Goal: Navigation & Orientation: Find specific page/section

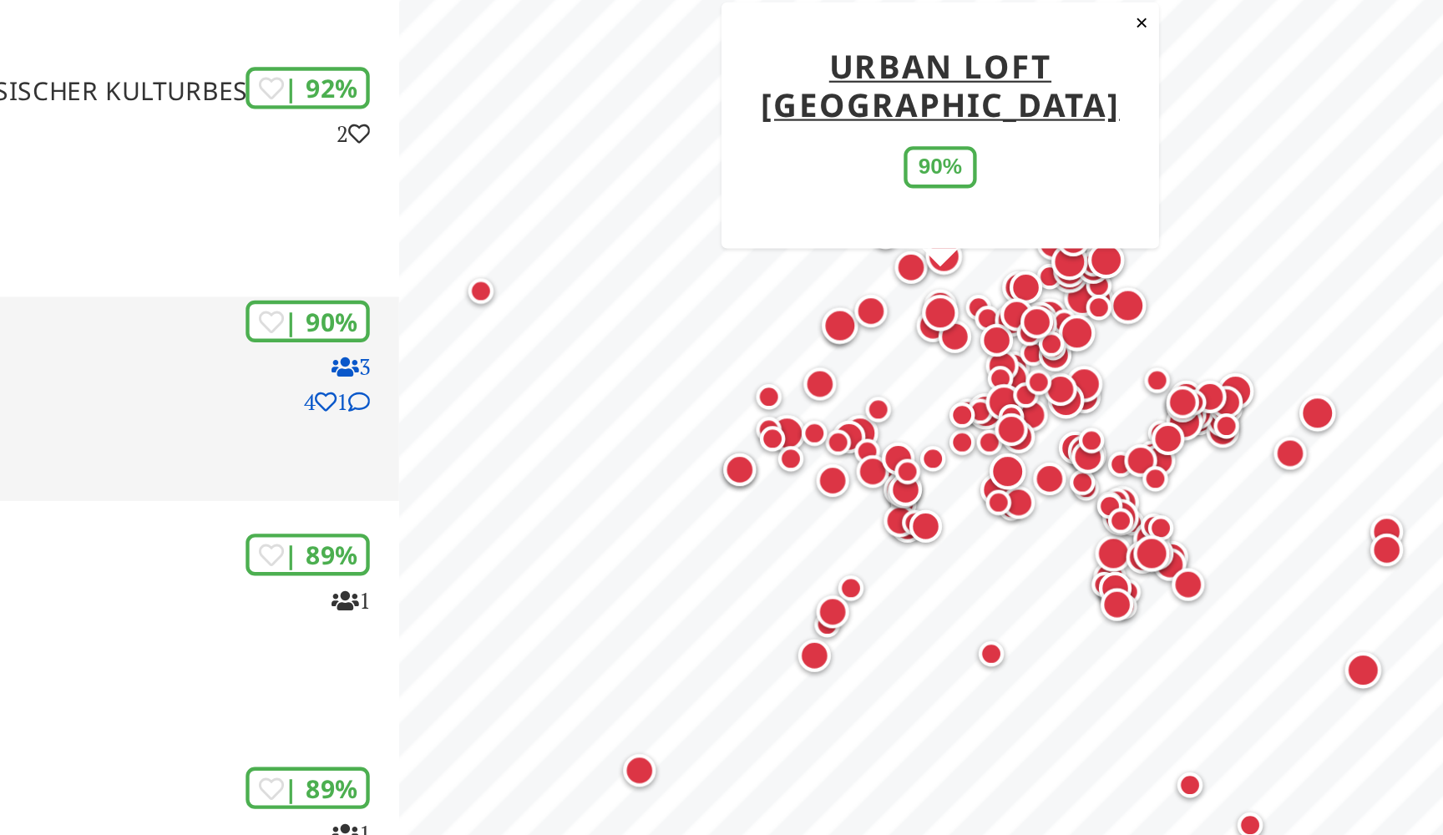
scroll to position [79, 0]
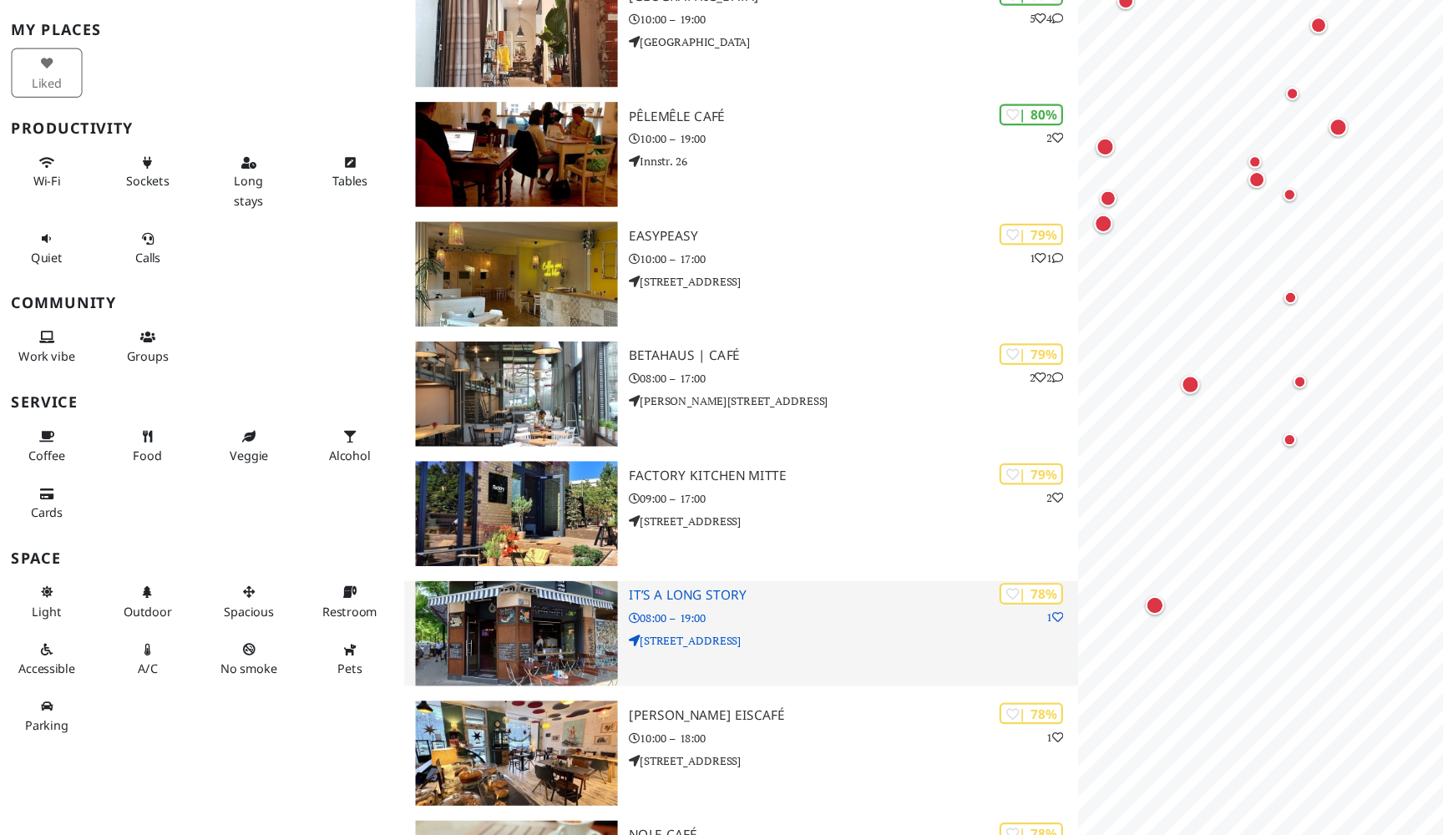
scroll to position [0, 0]
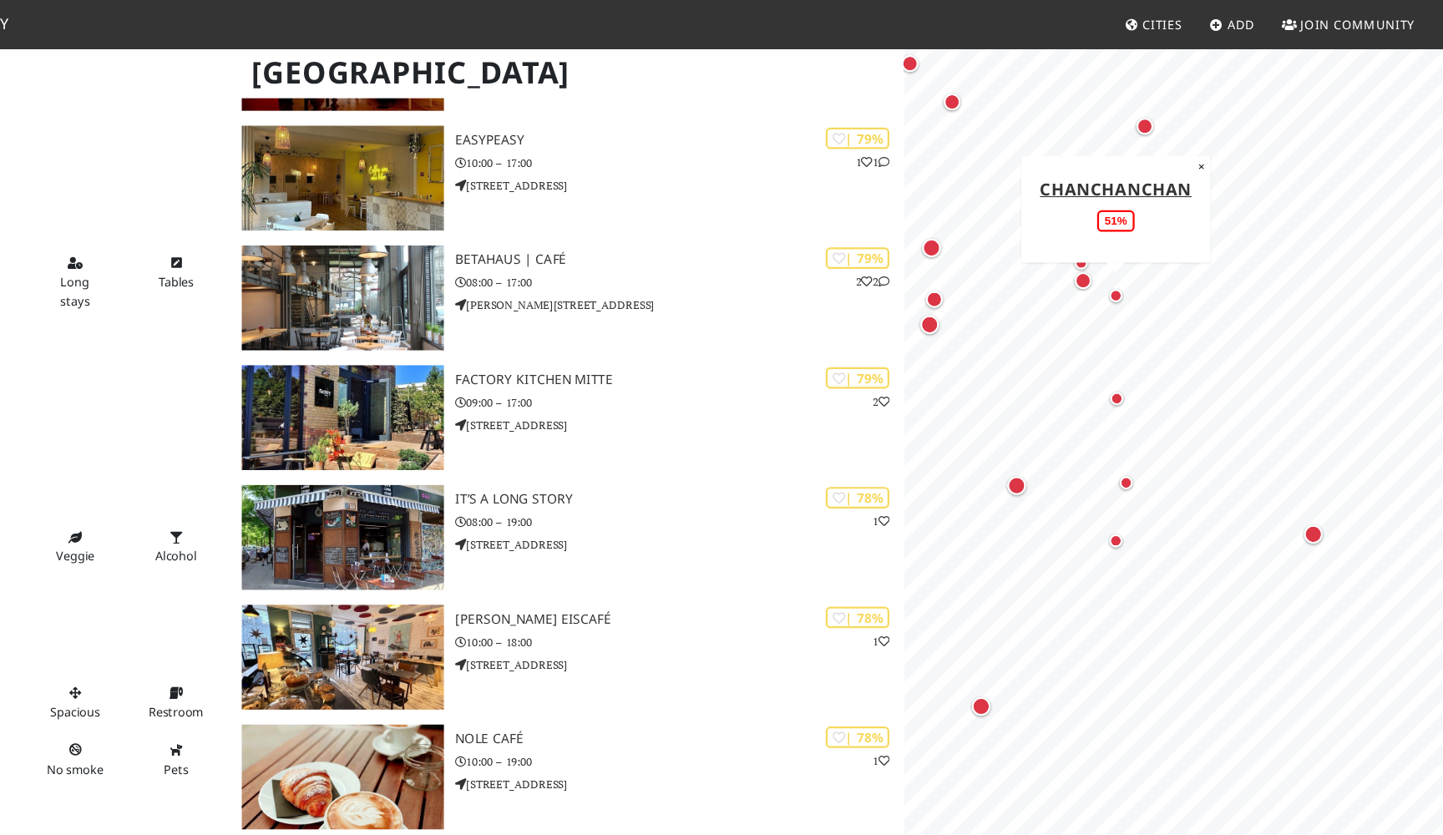
click at [1145, 266] on div "Map marker" at bounding box center [1151, 264] width 12 height 12
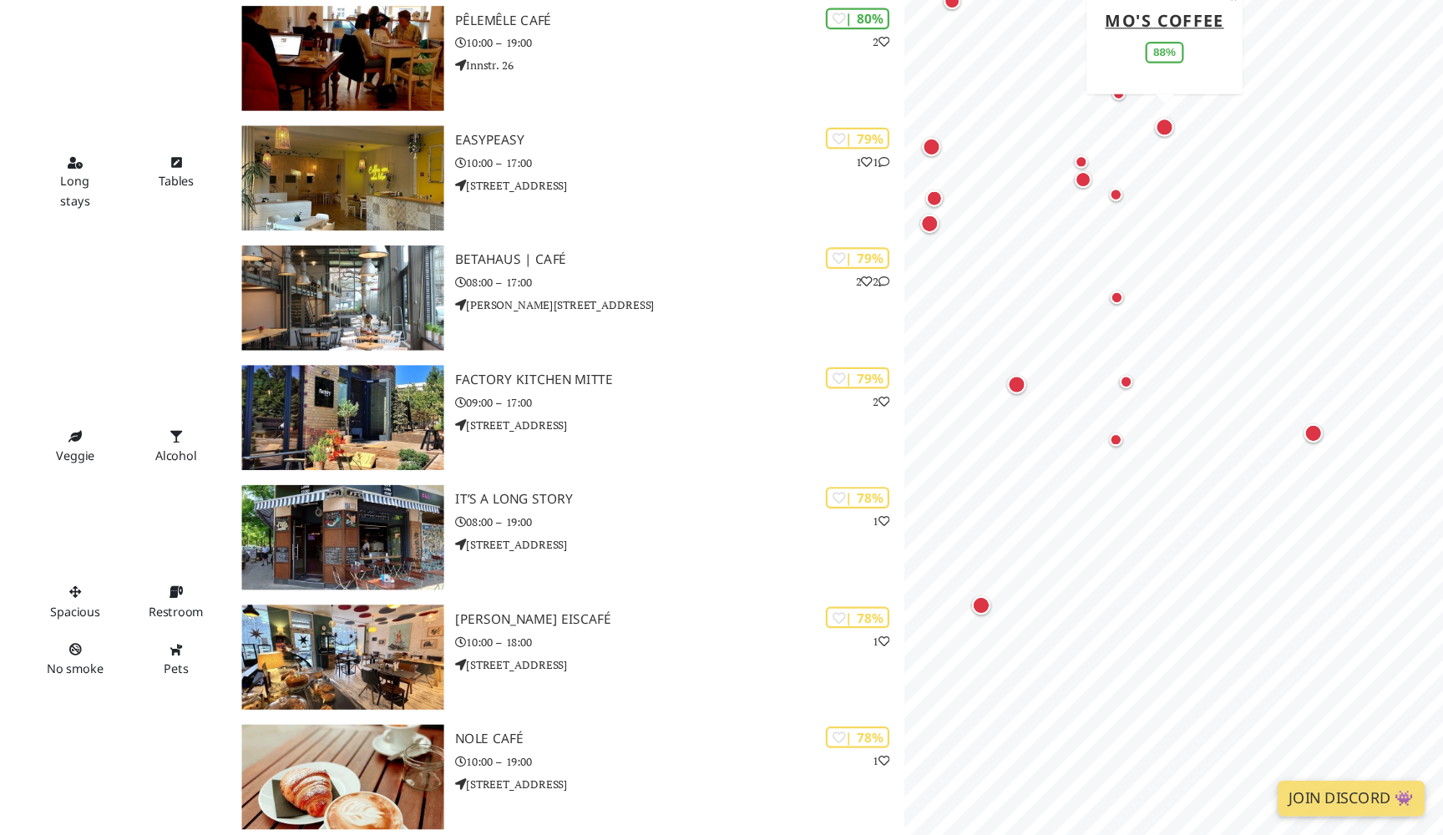
click at [1186, 195] on div "Map marker" at bounding box center [1194, 203] width 17 height 17
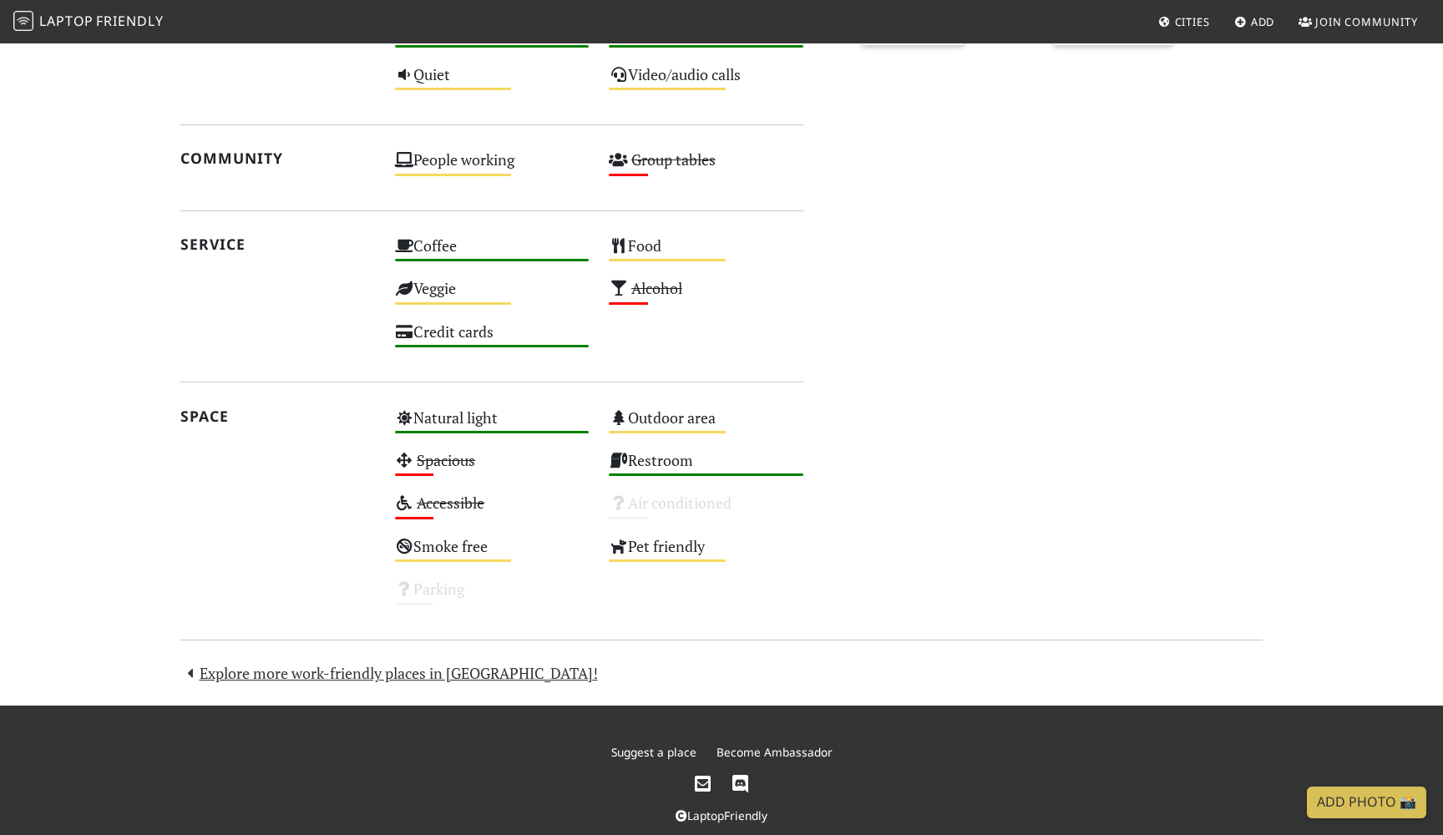
scroll to position [874, 0]
